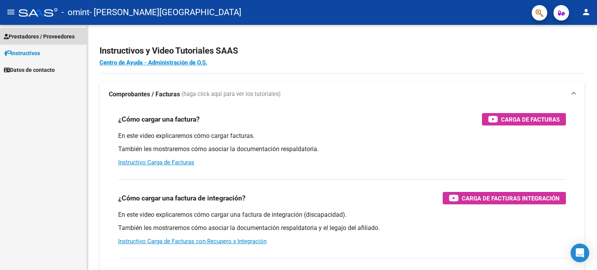
click at [43, 42] on link "Prestadores / Proveedores" at bounding box center [43, 36] width 87 height 17
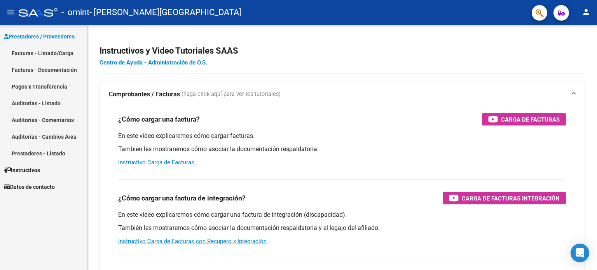
click at [40, 54] on link "Facturas - Listado/Carga" at bounding box center [43, 53] width 87 height 17
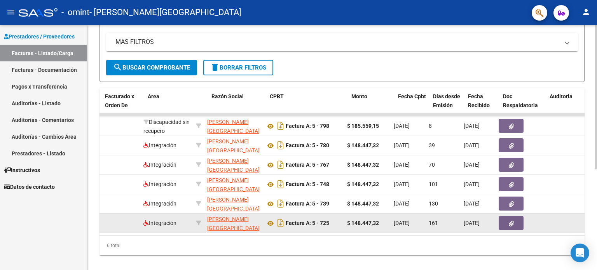
scroll to position [0, 106]
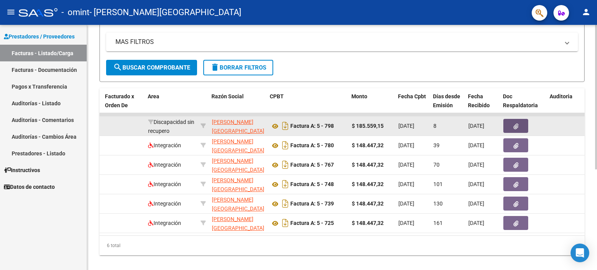
click at [513, 127] on icon "button" at bounding box center [515, 127] width 5 height 6
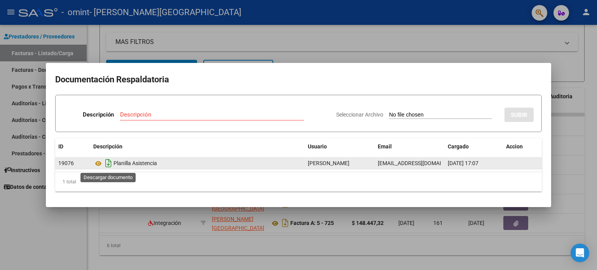
click at [110, 164] on icon "Descargar documento" at bounding box center [108, 163] width 10 height 12
click at [42, 209] on div at bounding box center [298, 135] width 597 height 270
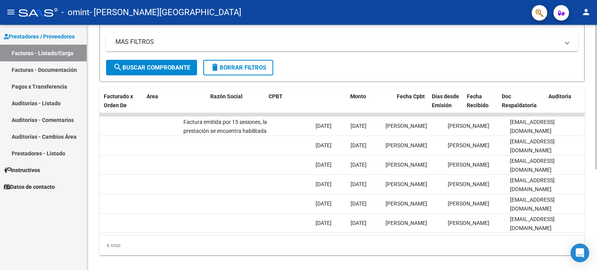
scroll to position [0, 0]
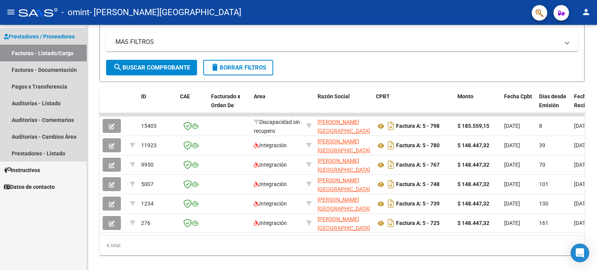
click at [39, 49] on link "Facturas - Listado/Carga" at bounding box center [43, 53] width 87 height 17
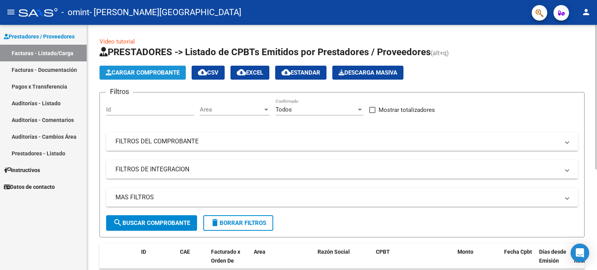
click at [170, 76] on span "Cargar Comprobante" at bounding box center [143, 72] width 74 height 7
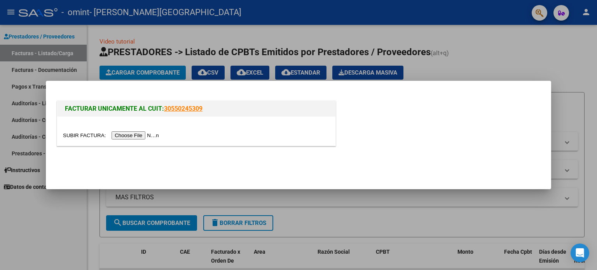
click at [132, 135] on input "file" at bounding box center [112, 135] width 98 height 8
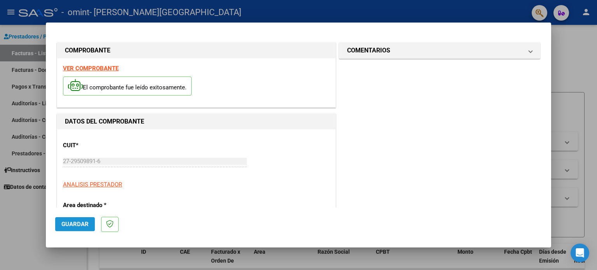
click at [76, 223] on span "Guardar" at bounding box center [74, 224] width 27 height 7
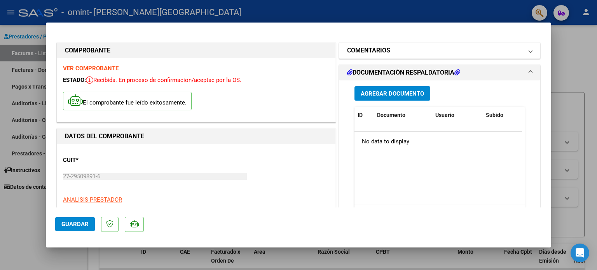
click at [362, 48] on h1 "COMENTARIOS" at bounding box center [368, 50] width 43 height 9
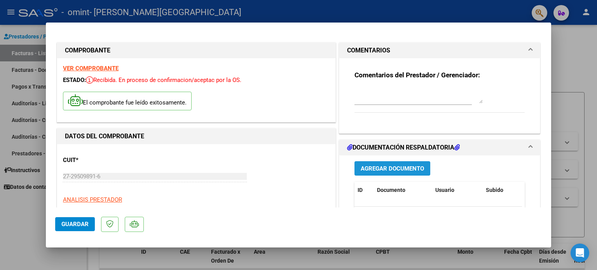
click at [385, 167] on span "Agregar Documento" at bounding box center [392, 168] width 63 height 7
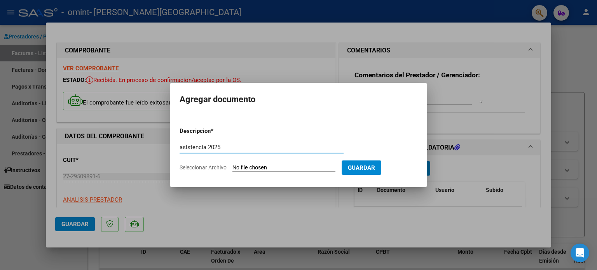
type input "asistencia 2025"
click at [310, 166] on input "Seleccionar Archivo" at bounding box center [283, 167] width 103 height 7
type input "C:\fakepath\27295098916-FACTURA_A-5-798-ANEXO-PLANILLA ASISTENCIA .pdf"
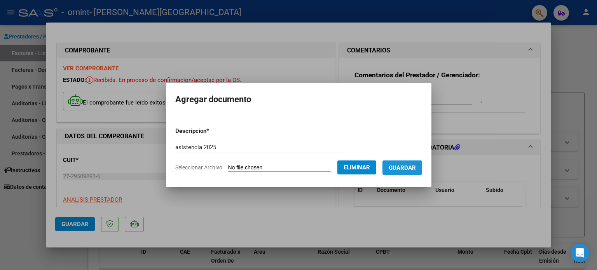
click at [397, 168] on span "Guardar" at bounding box center [402, 167] width 27 height 7
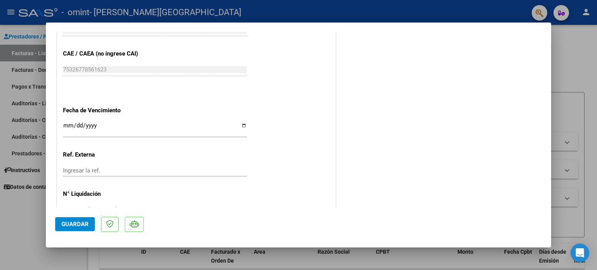
scroll to position [445, 0]
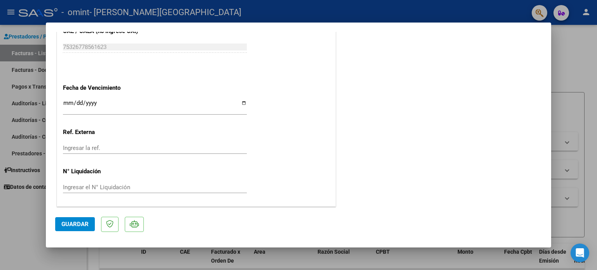
click at [67, 221] on span "Guardar" at bounding box center [74, 224] width 27 height 7
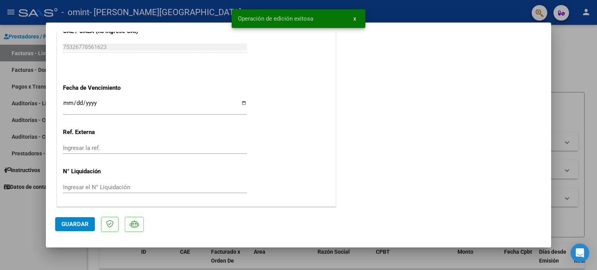
click at [43, 226] on div at bounding box center [298, 135] width 597 height 270
type input "$ 0,00"
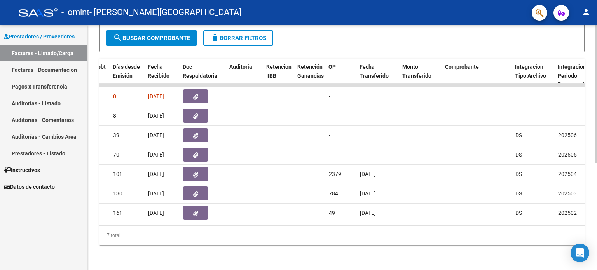
scroll to position [0, 0]
